Goal: Task Accomplishment & Management: Manage account settings

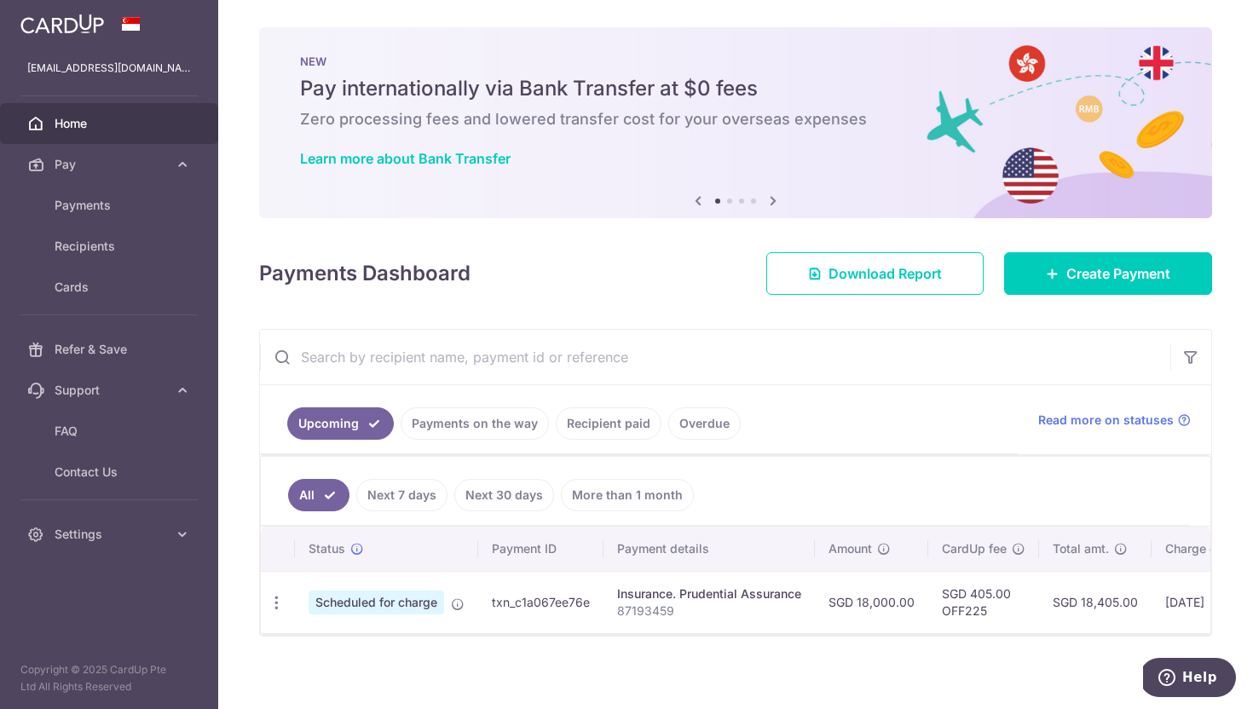
scroll to position [17, 0]
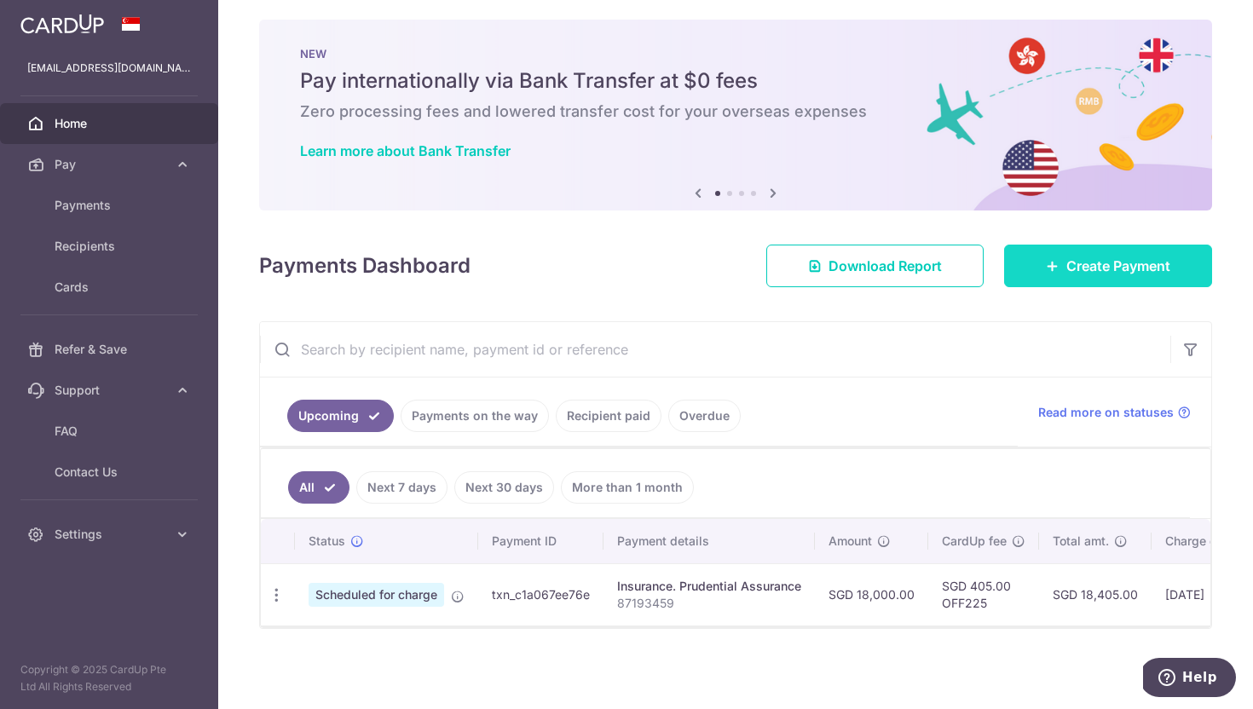
click at [1115, 257] on span "Create Payment" at bounding box center [1118, 266] width 104 height 20
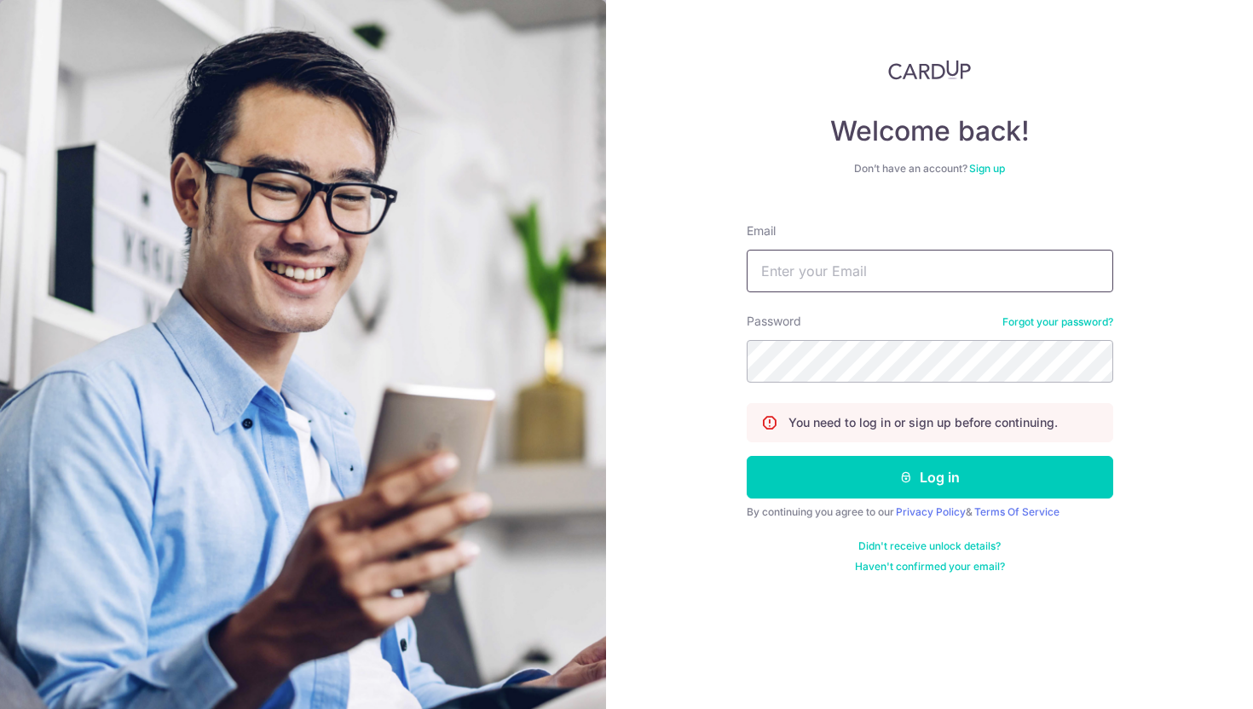
click at [858, 271] on input "Email" at bounding box center [930, 271] width 366 height 43
type input "[EMAIL_ADDRESS][DOMAIN_NAME]"
click at [747, 456] on button "Log in" at bounding box center [930, 477] width 366 height 43
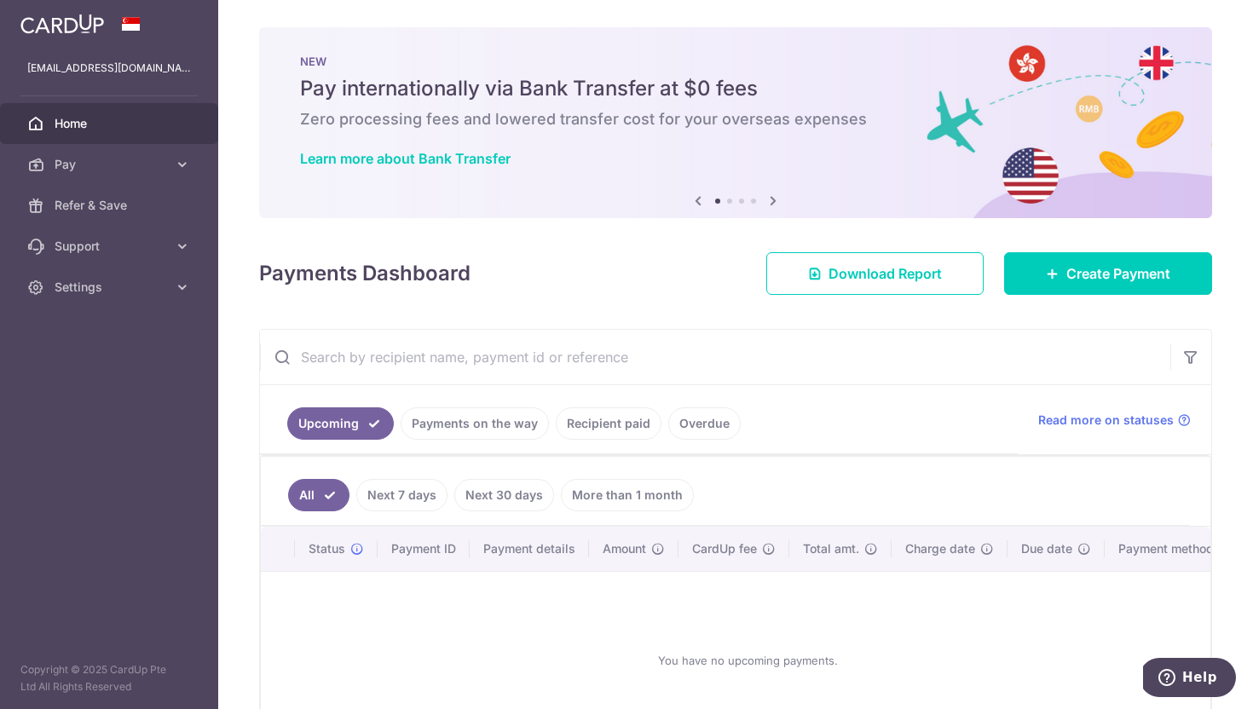
click at [618, 428] on link "Recipient paid" at bounding box center [609, 423] width 106 height 32
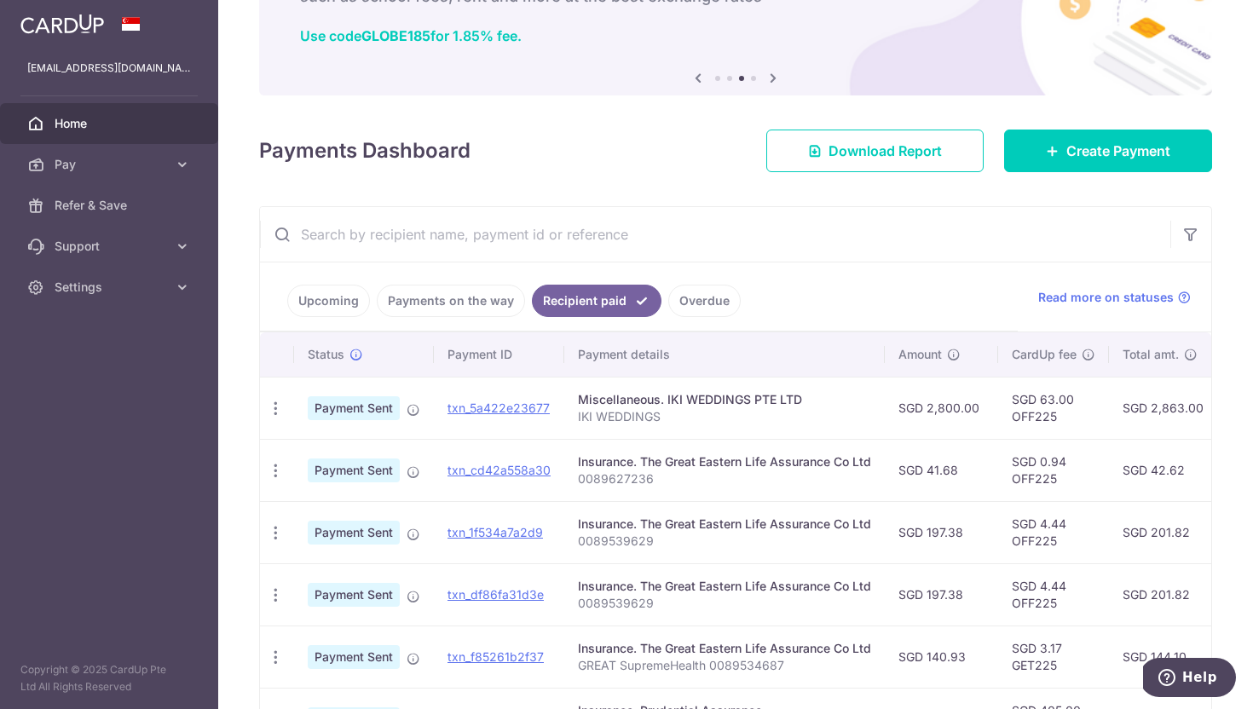
scroll to position [126, 0]
